Goal: Task Accomplishment & Management: Use online tool/utility

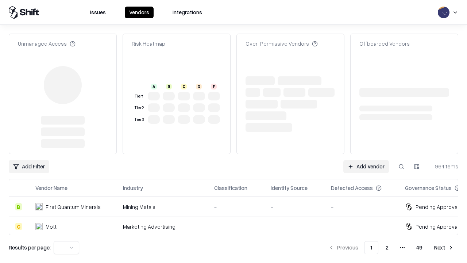
click at [366, 166] on link "Add Vendor" at bounding box center [367, 166] width 46 height 13
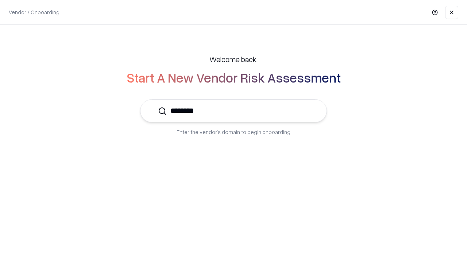
type input "*********"
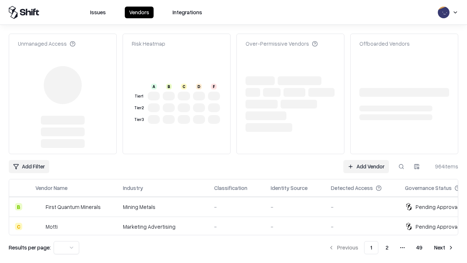
click at [366, 166] on link "Add Vendor" at bounding box center [367, 166] width 46 height 13
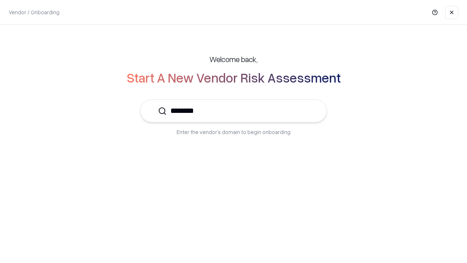
type input "*********"
